Goal: Information Seeking & Learning: Learn about a topic

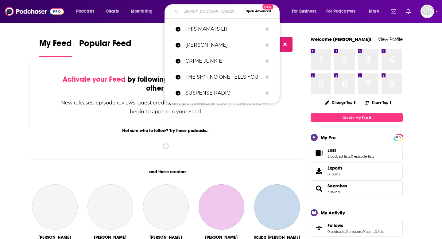
click at [186, 12] on input "Search podcasts, credits, & more..." at bounding box center [212, 11] width 61 height 10
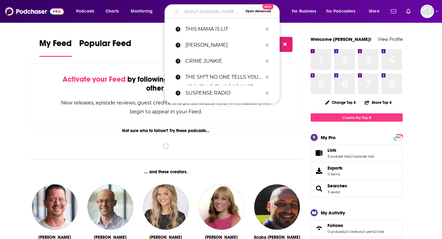
paste input "READ OR DEAD: BOOK RIOT"
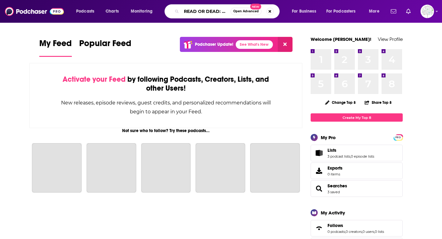
scroll to position [0, 20]
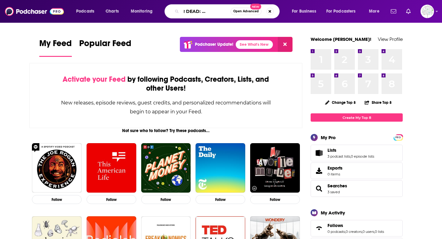
type input "READ OR DEAD: BOOK RIOT"
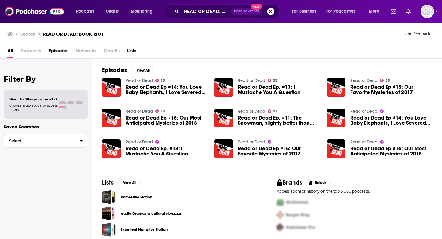
click at [142, 80] on link "Read or Dead" at bounding box center [139, 80] width 27 height 5
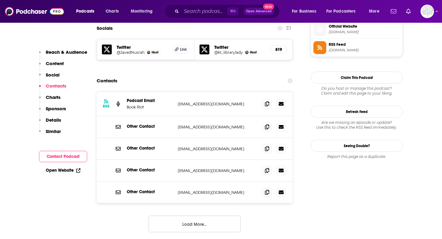
scroll to position [553, 0]
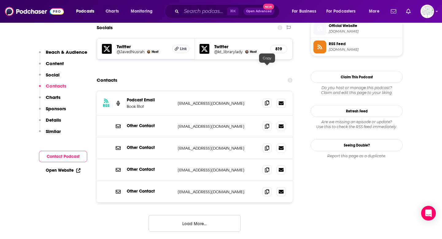
click at [269, 98] on span at bounding box center [267, 102] width 9 height 9
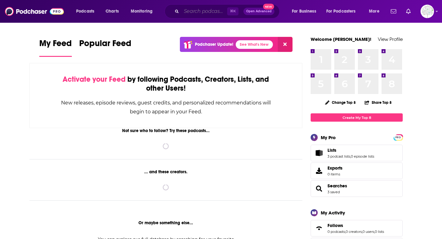
click at [216, 11] on input "Search podcasts, credits, & more..." at bounding box center [205, 11] width 46 height 10
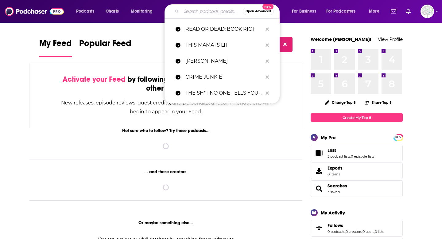
paste input "THE CREW REVIEWS PODCAST"
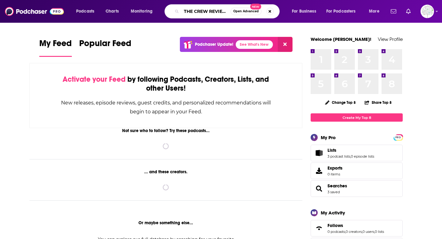
scroll to position [0, 26]
type input "THE CREW REVIEWS PODCAST"
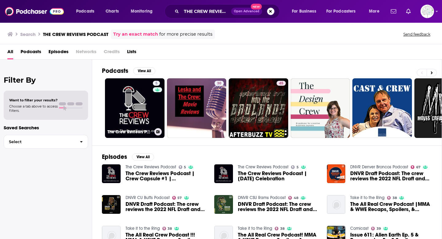
click at [119, 118] on link "5 The Crew Reviews Podcast" at bounding box center [135, 108] width 60 height 60
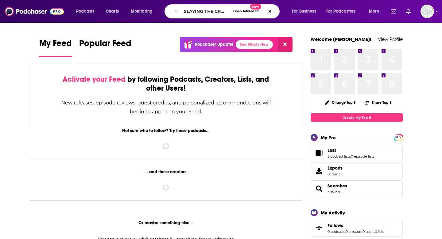
scroll to position [0, 99]
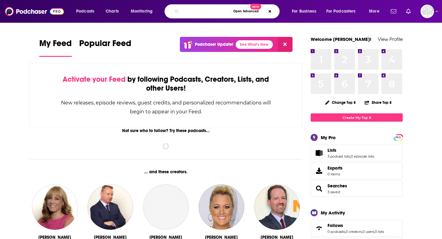
type input "SLAYING THE CRAFT: INSIDE THE MIND OF A THRILLER WRITER"
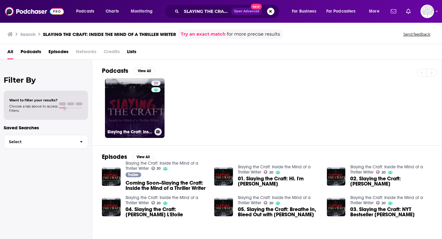
click at [114, 114] on link "20 Slaying the Craft: Inside the Mind of a Thriller Writer" at bounding box center [135, 108] width 60 height 60
